Goal: Find specific fact: Find specific fact

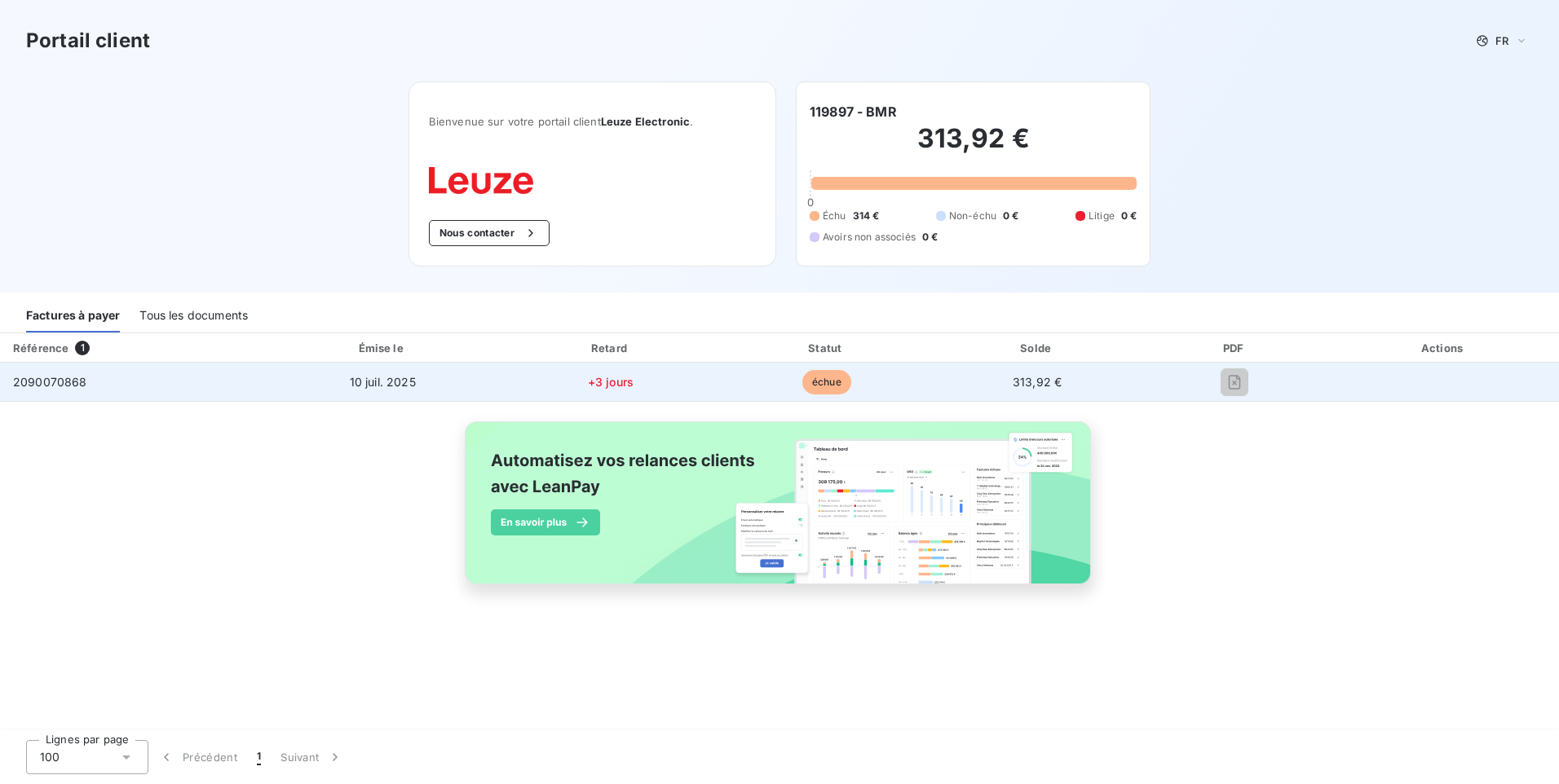
click at [875, 382] on td "313,92 €" at bounding box center [1038, 383] width 208 height 39
click at [875, 370] on div at bounding box center [1235, 383] width 160 height 26
click at [875, 374] on div at bounding box center [1235, 383] width 160 height 26
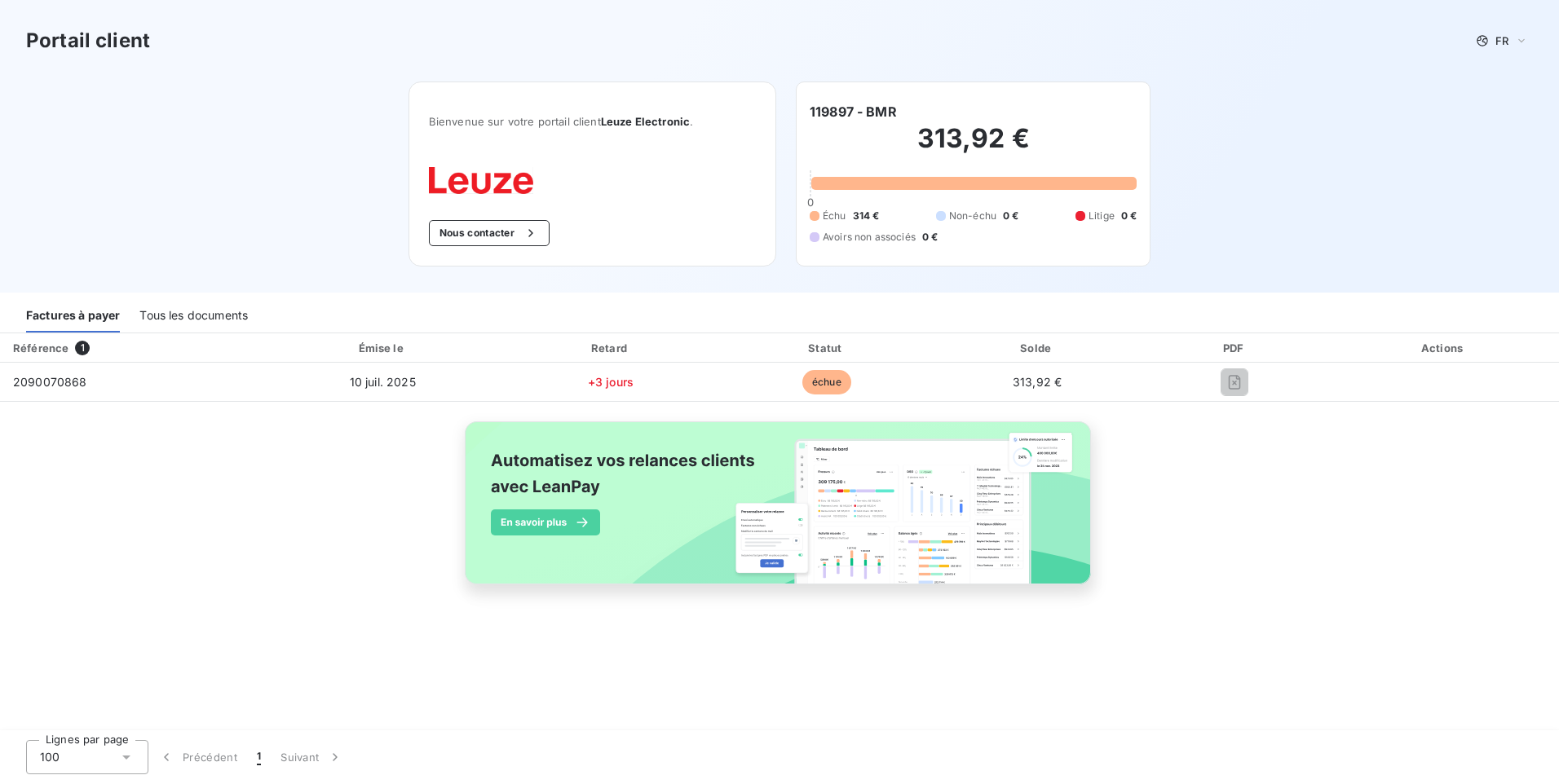
click at [190, 321] on div "Tous les documents" at bounding box center [193, 316] width 109 height 34
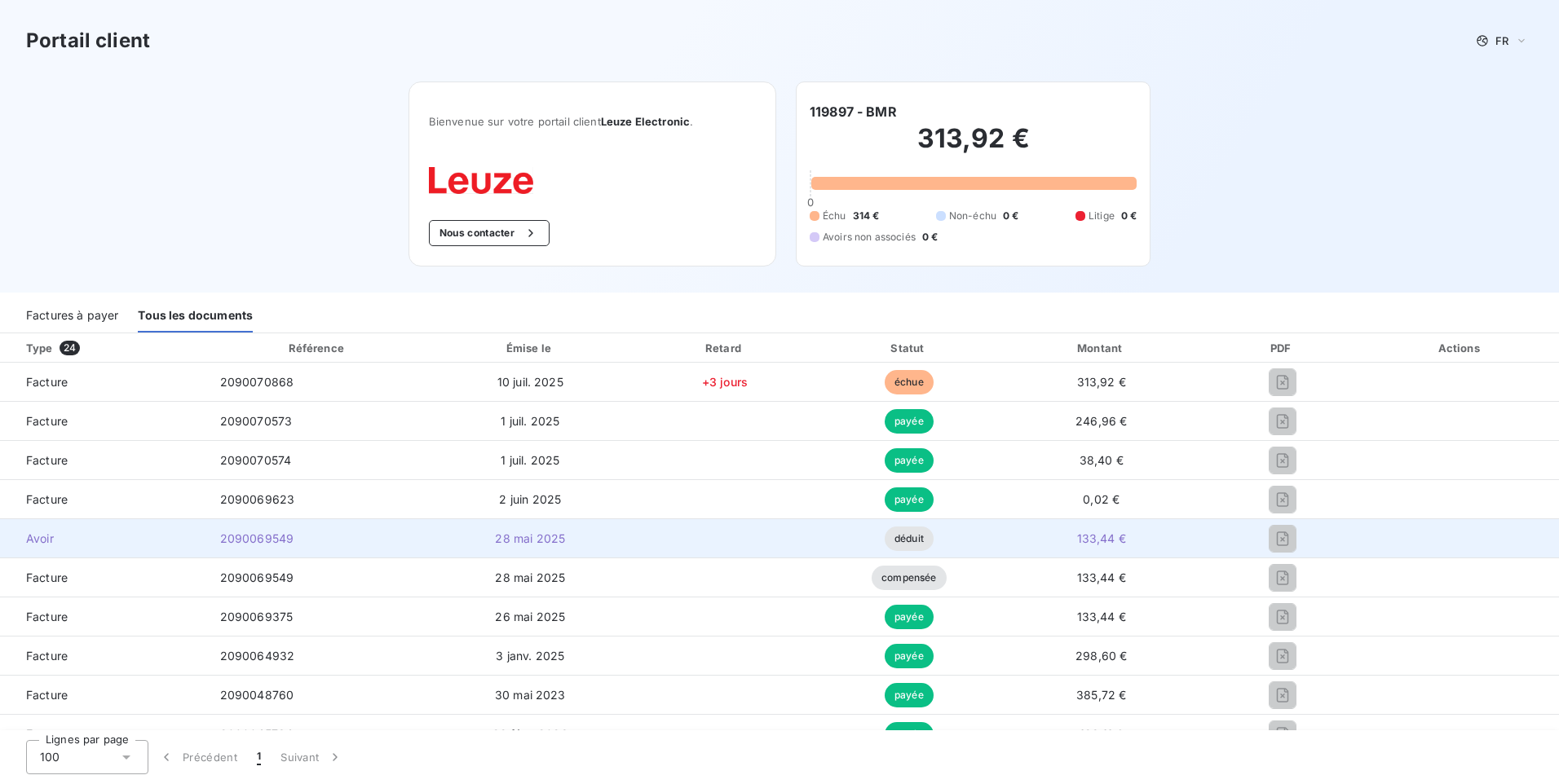
click at [249, 540] on span "2090069549" at bounding box center [257, 538] width 74 height 14
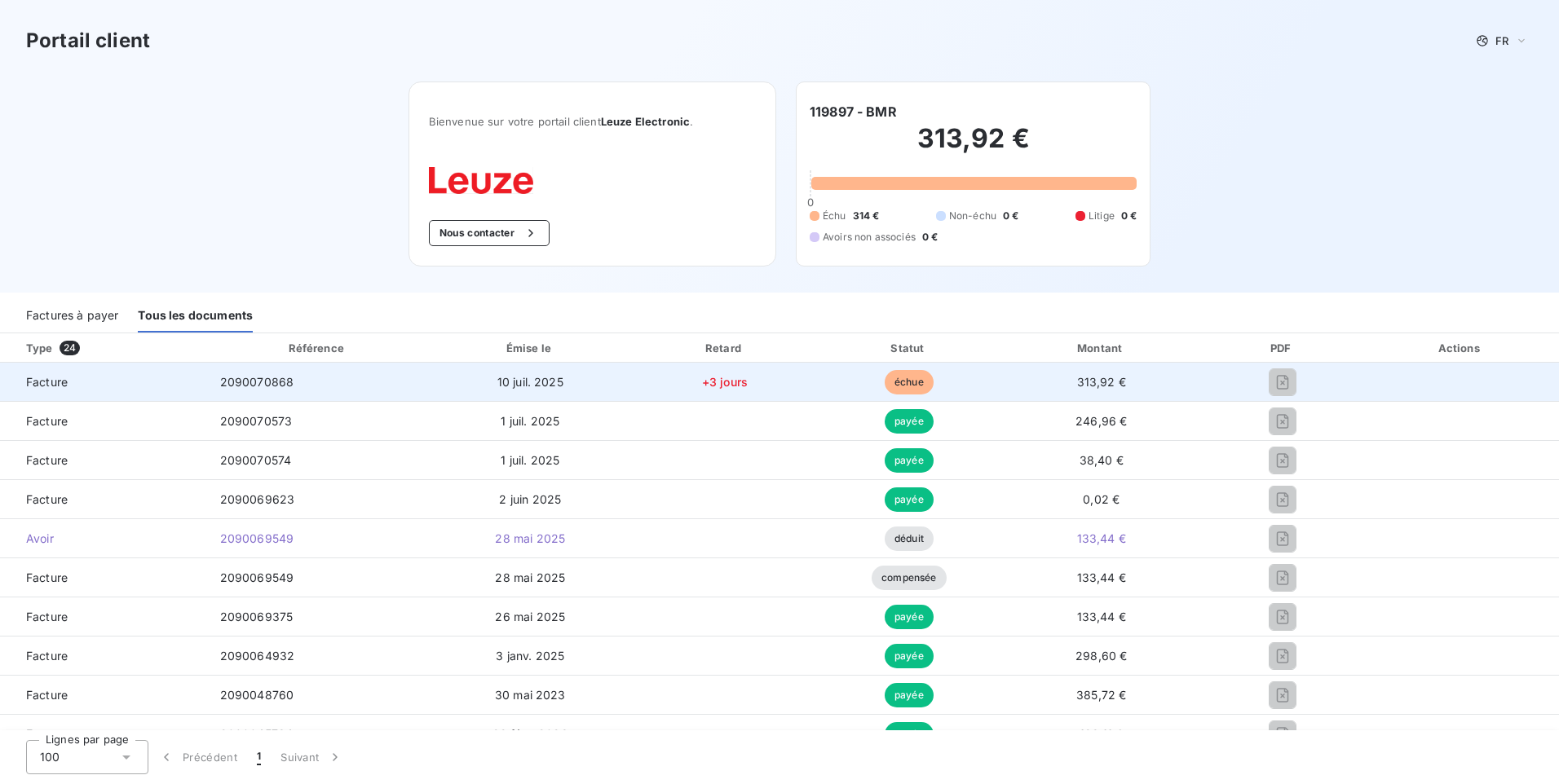
click at [279, 383] on span "2090070868" at bounding box center [257, 382] width 74 height 14
drag, startPoint x: 290, startPoint y: 382, endPoint x: 208, endPoint y: 374, distance: 82.4
click at [208, 374] on td "2090070868" at bounding box center [317, 383] width 222 height 39
copy span "2090070868"
